Goal: Task Accomplishment & Management: Manage account settings

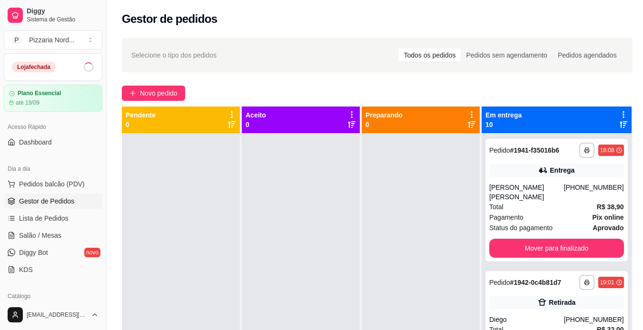
scroll to position [971, 0]
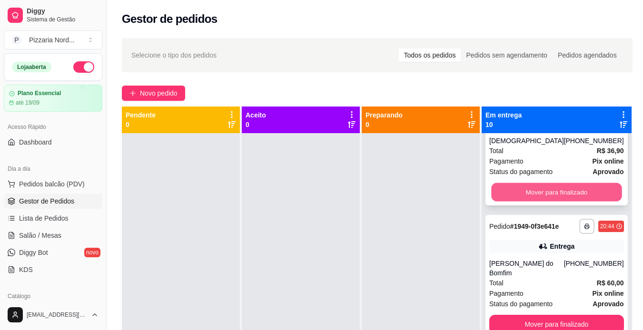
click at [547, 183] on button "Mover para finalizado" at bounding box center [556, 192] width 130 height 19
click at [528, 183] on button "Mover para finalizado" at bounding box center [556, 192] width 130 height 19
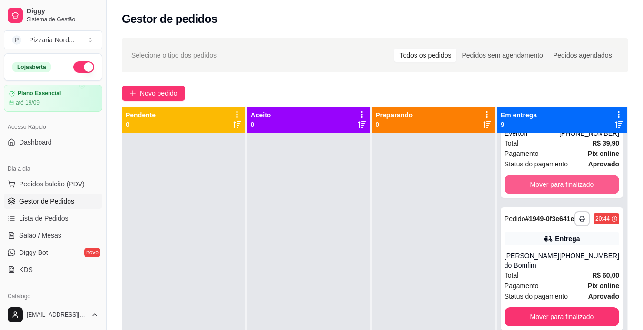
scroll to position [841, 0]
click at [528, 176] on button "Mover para finalizado" at bounding box center [561, 185] width 111 height 19
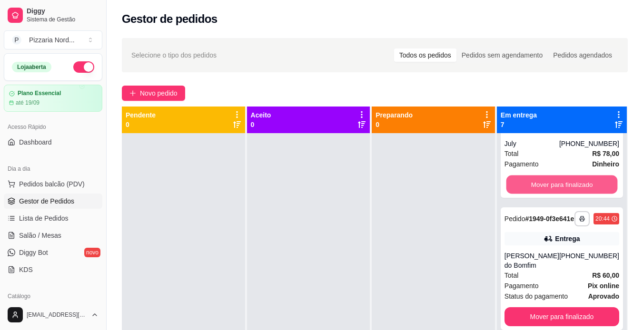
click at [528, 176] on button "Mover para finalizado" at bounding box center [561, 185] width 111 height 19
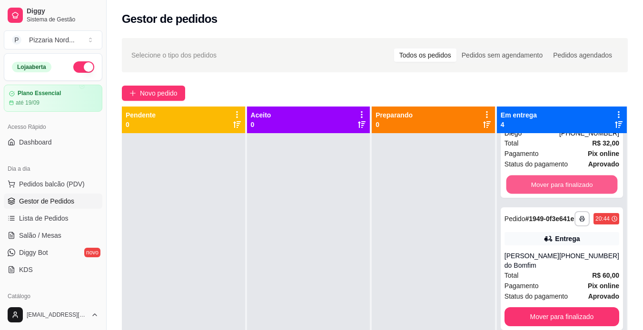
click at [528, 176] on button "Mover para finalizado" at bounding box center [561, 185] width 111 height 19
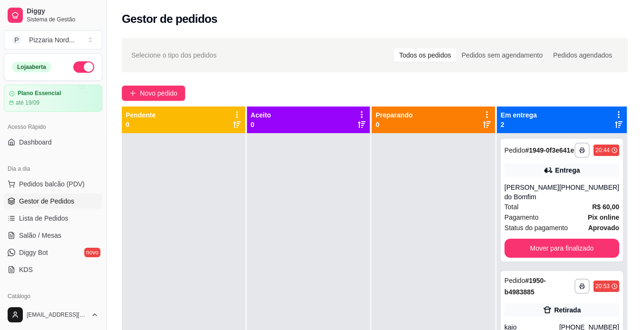
scroll to position [0, 0]
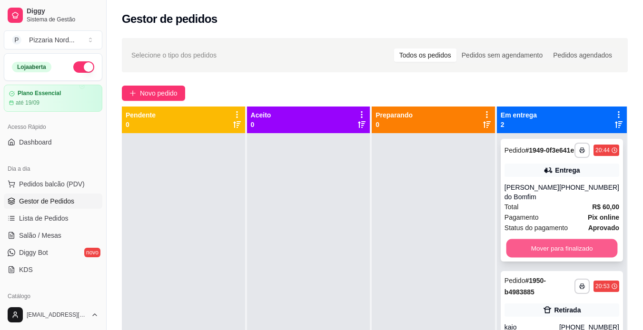
click at [532, 252] on button "Mover para finalizado" at bounding box center [561, 248] width 111 height 19
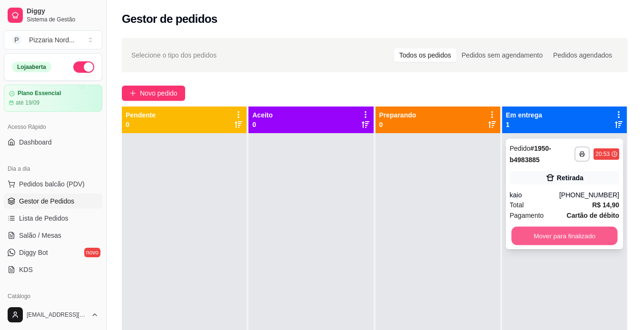
click at [534, 233] on button "Mover para finalizado" at bounding box center [564, 236] width 106 height 19
